Goal: Task Accomplishment & Management: Use online tool/utility

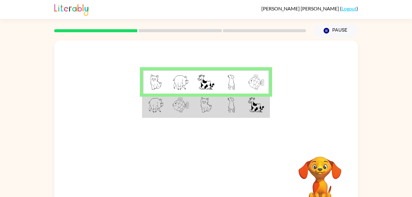
click at [257, 112] on img at bounding box center [256, 104] width 16 height 15
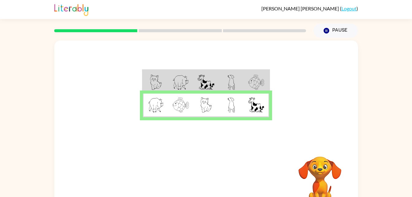
click at [257, 112] on img at bounding box center [256, 104] width 16 height 15
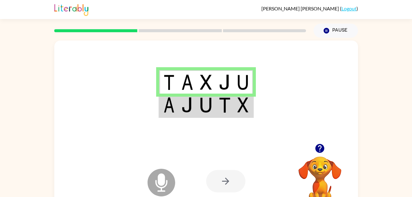
click at [186, 119] on div at bounding box center [206, 92] width 304 height 103
click at [230, 180] on div at bounding box center [225, 181] width 39 height 22
click at [219, 104] on img at bounding box center [225, 104] width 12 height 15
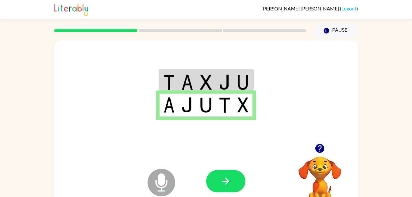
click at [219, 104] on img at bounding box center [225, 104] width 12 height 15
click at [232, 179] on button "button" at bounding box center [225, 181] width 39 height 22
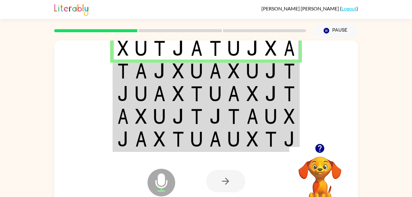
click at [272, 75] on img at bounding box center [271, 70] width 12 height 15
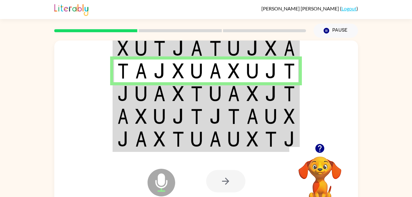
click at [212, 101] on img at bounding box center [216, 93] width 12 height 15
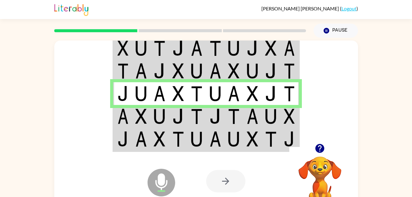
click at [121, 114] on img at bounding box center [123, 116] width 11 height 15
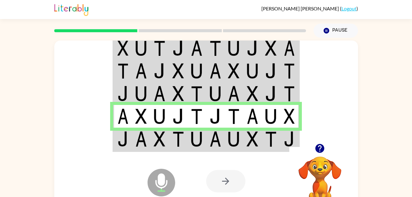
click at [202, 145] on img at bounding box center [197, 138] width 12 height 15
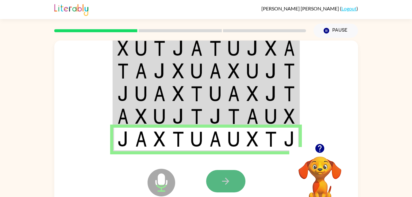
click at [230, 184] on icon "button" at bounding box center [225, 181] width 11 height 11
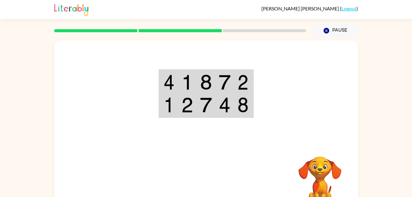
click at [201, 122] on div at bounding box center [206, 92] width 304 height 103
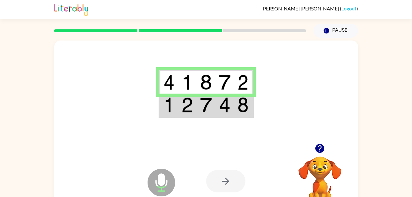
click at [203, 109] on img at bounding box center [206, 104] width 12 height 15
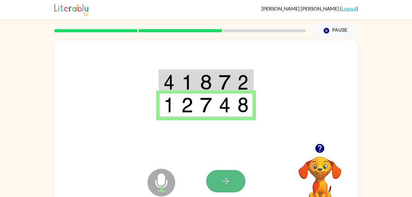
click at [236, 175] on button "button" at bounding box center [225, 181] width 39 height 22
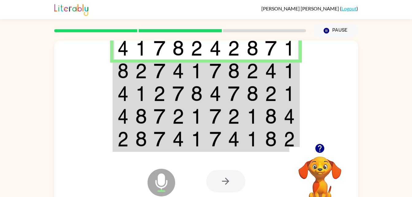
click at [205, 71] on td at bounding box center [196, 71] width 19 height 23
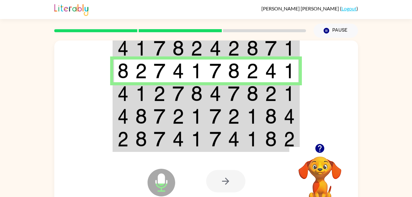
click at [122, 105] on td at bounding box center [122, 93] width 19 height 23
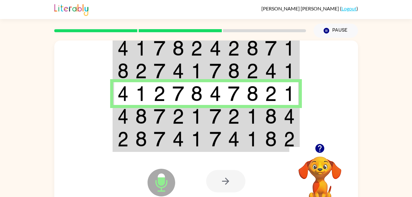
click at [126, 119] on img at bounding box center [123, 116] width 11 height 15
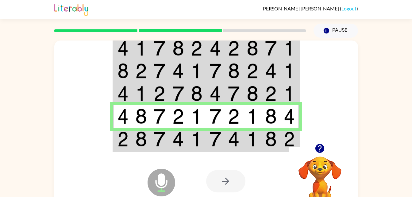
click at [200, 147] on div "Microphone The Microphone is here when it is your turn to talk Your browser mus…" at bounding box center [206, 181] width 304 height 69
click at [199, 139] on img at bounding box center [197, 138] width 12 height 15
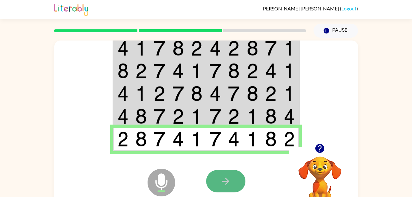
click at [232, 180] on button "button" at bounding box center [225, 181] width 39 height 22
